Goal: Navigation & Orientation: Understand site structure

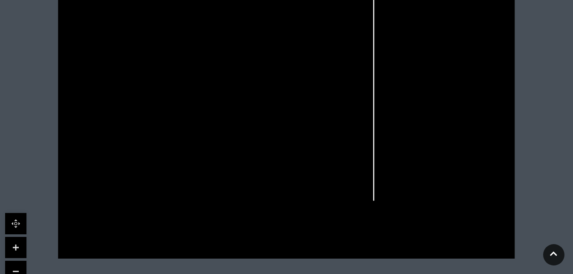
scroll to position [375, 0]
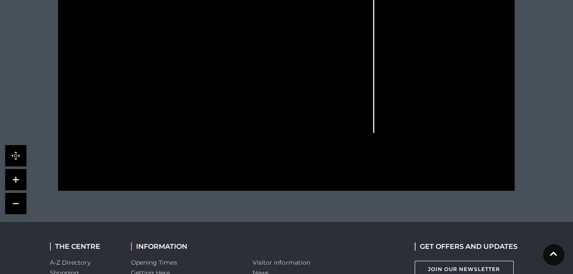
click at [14, 177] on link at bounding box center [15, 179] width 21 height 21
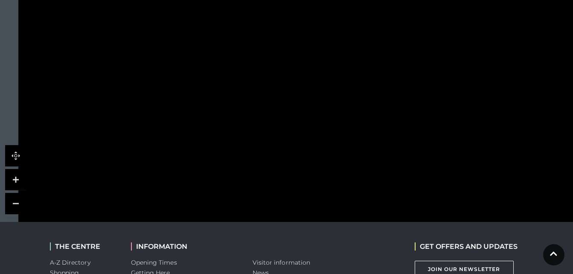
drag, startPoint x: 169, startPoint y: 155, endPoint x: 308, endPoint y: 238, distance: 162.5
click at [308, 238] on body "Skip to Navigation Skip to Content Toggle navigation .st5{fill:none;stroke:#FFF…" at bounding box center [286, 16] width 573 height 783
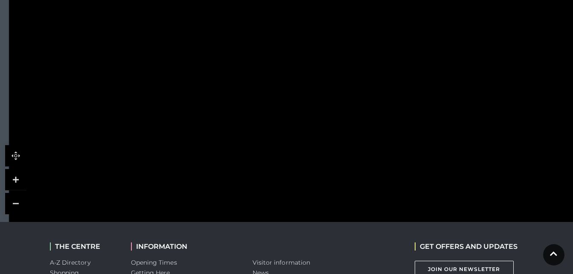
drag, startPoint x: 307, startPoint y: 26, endPoint x: 297, endPoint y: 172, distance: 146.1
click at [297, 172] on g at bounding box center [436, 174] width 714 height 458
drag, startPoint x: 224, startPoint y: 79, endPoint x: 228, endPoint y: 38, distance: 41.6
click at [228, 38] on polygon at bounding box center [259, 172] width 351 height 406
click at [303, 114] on icon at bounding box center [424, 129] width 1030 height 580
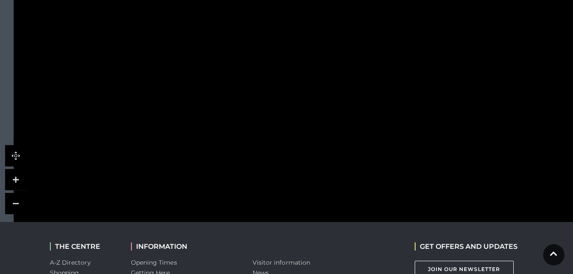
click at [303, 114] on icon at bounding box center [424, 129] width 1030 height 580
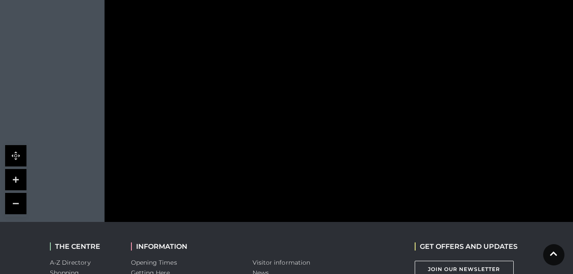
drag, startPoint x: 291, startPoint y: 120, endPoint x: 382, endPoint y: 14, distance: 139.7
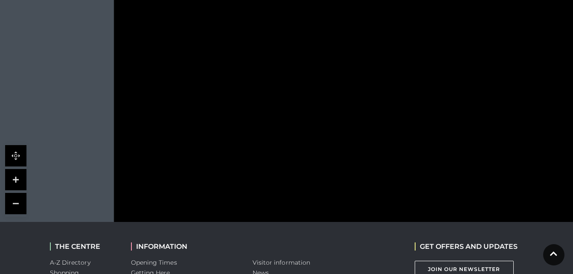
drag, startPoint x: 338, startPoint y: 178, endPoint x: 347, endPoint y: 171, distance: 11.6
click at [347, 171] on polygon at bounding box center [359, 59] width 351 height 406
